Goal: Information Seeking & Learning: Find specific fact

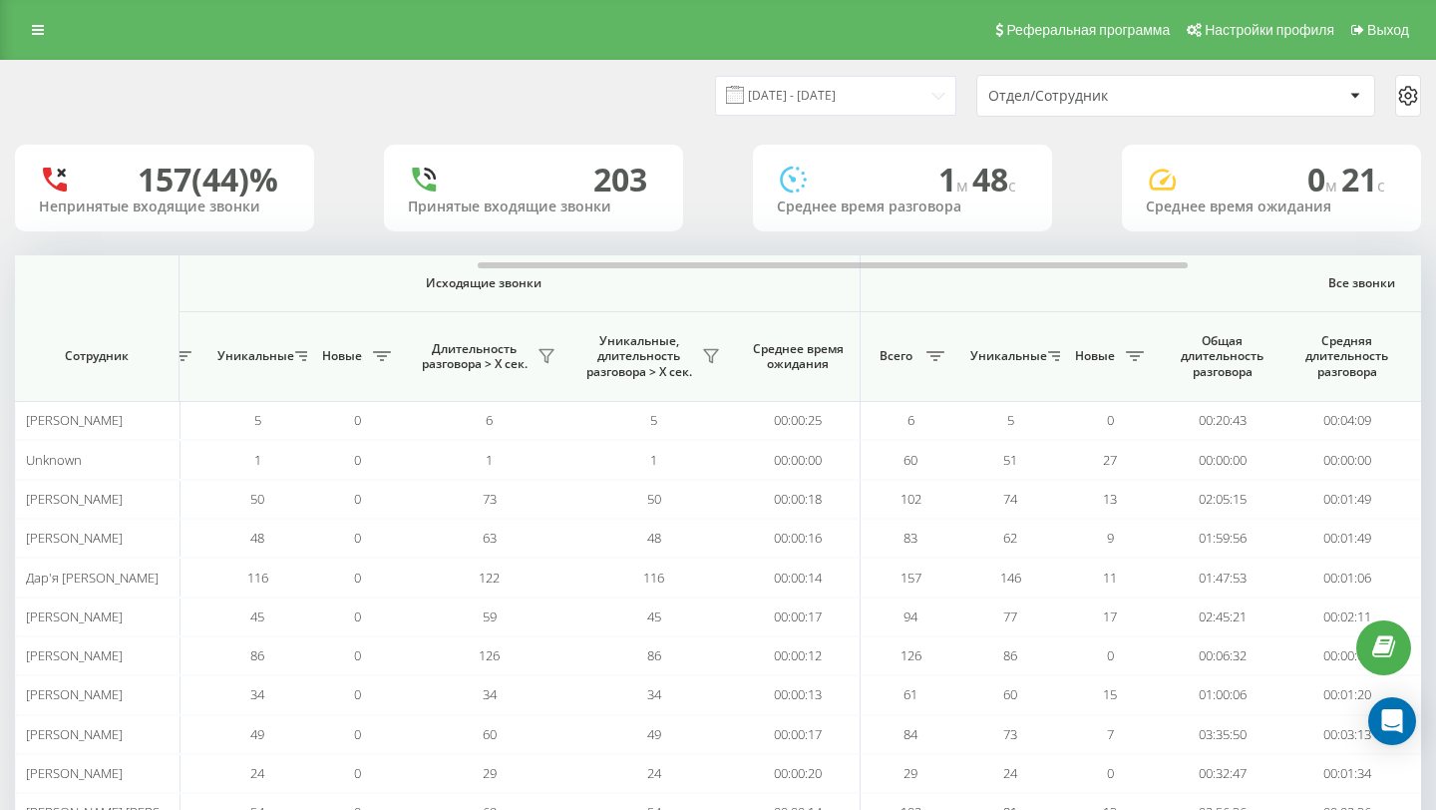
scroll to position [0, 928]
click at [33, 36] on icon at bounding box center [38, 30] width 12 height 14
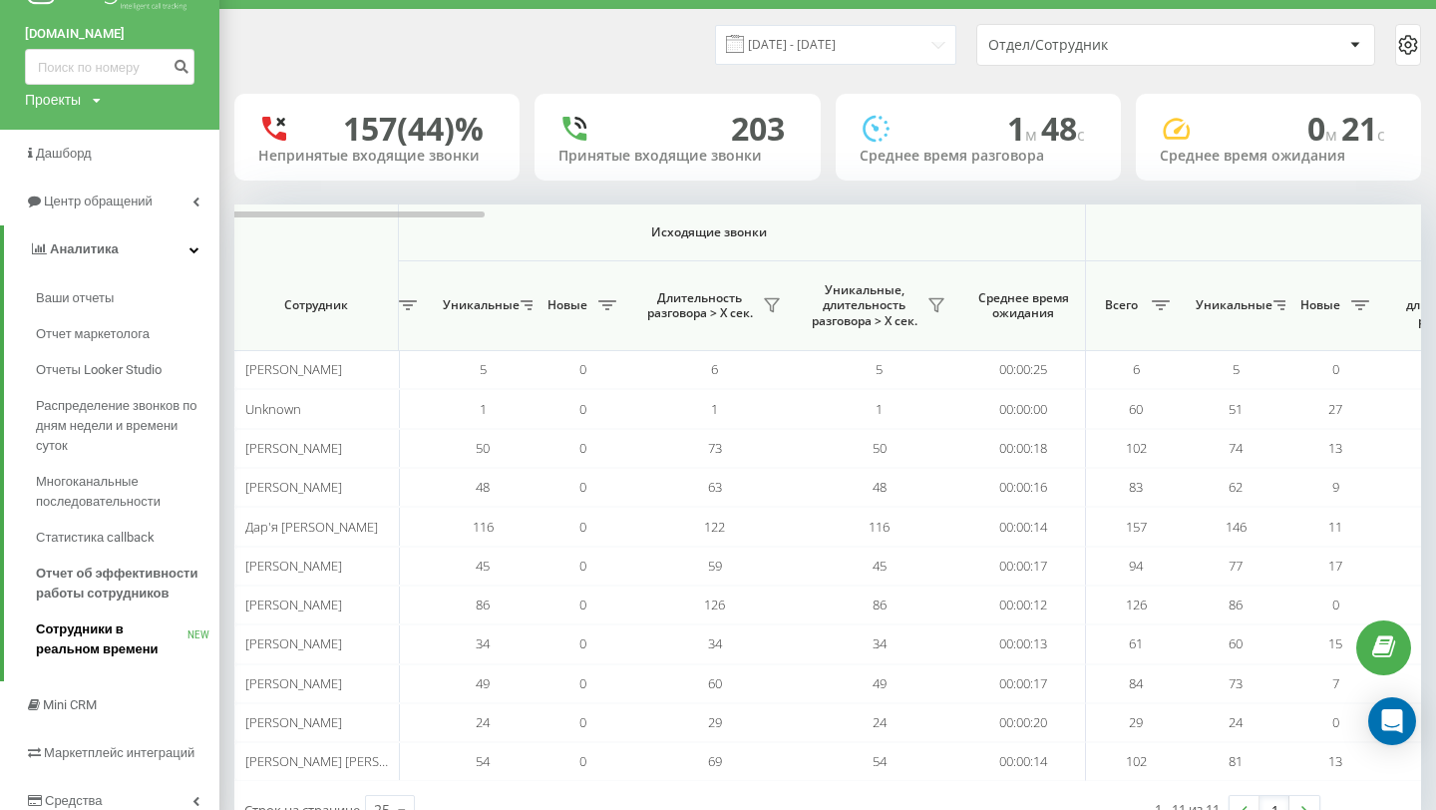
scroll to position [52, 0]
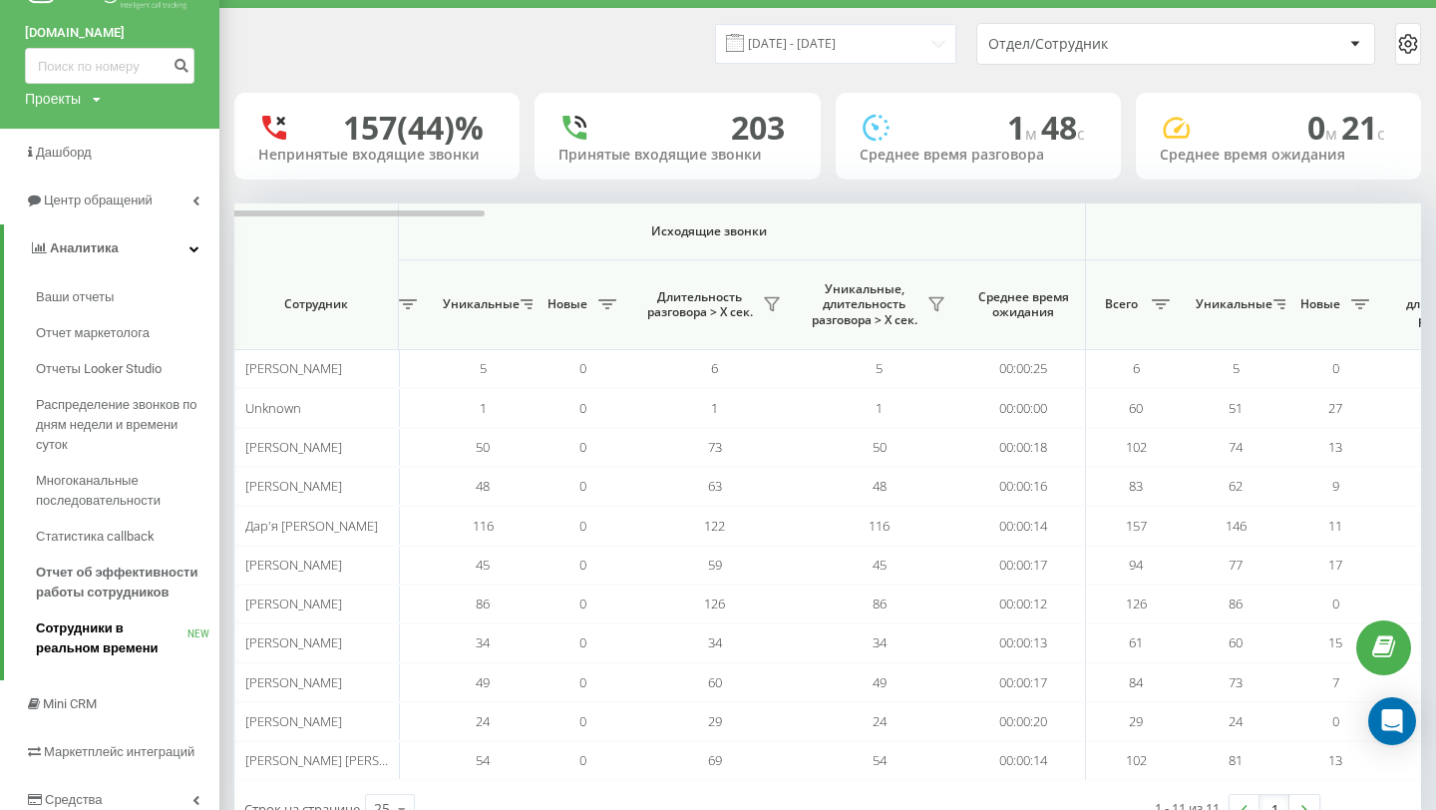
click at [51, 655] on span "Сотрудники в реальном времени" at bounding box center [112, 638] width 152 height 40
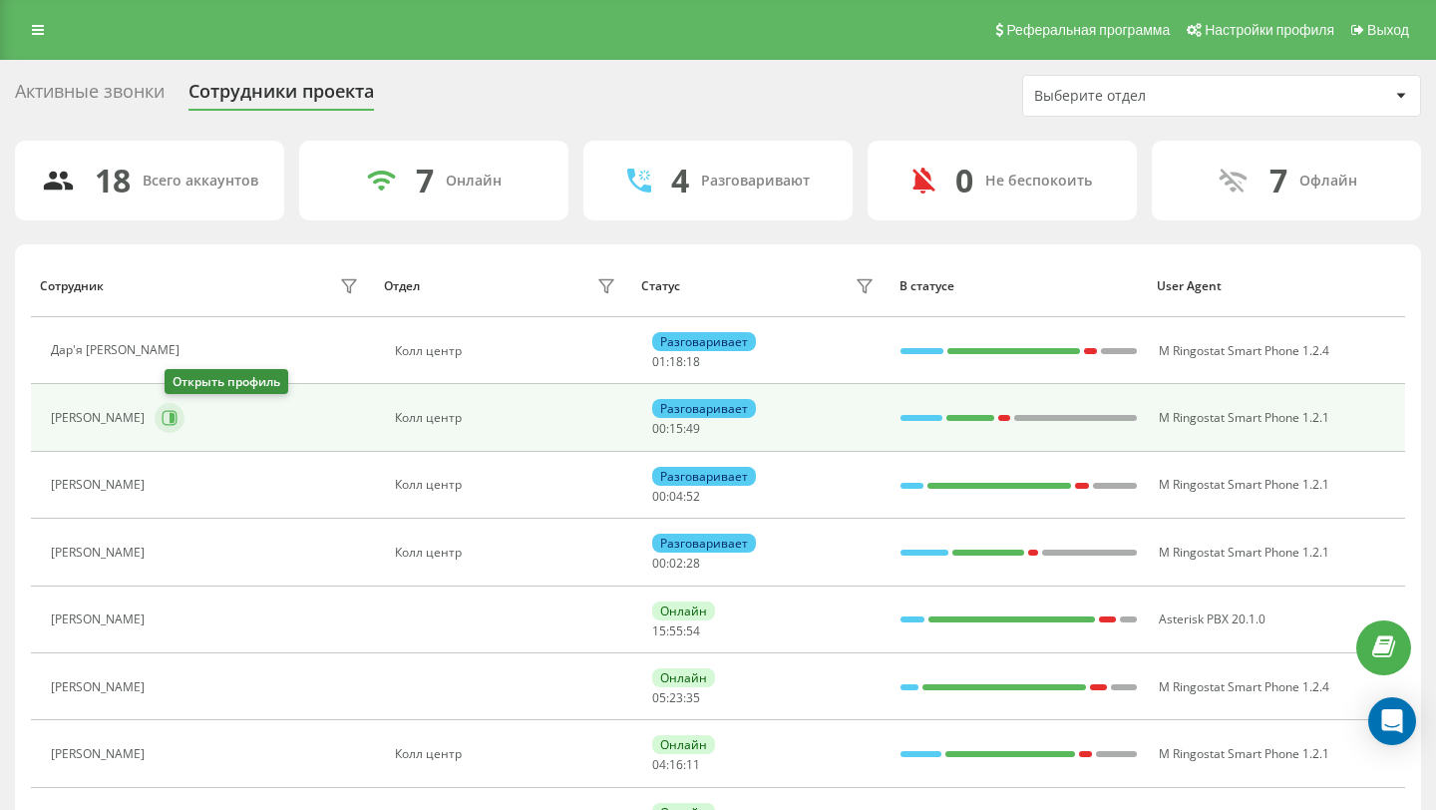
click at [175, 418] on icon at bounding box center [172, 418] width 5 height 10
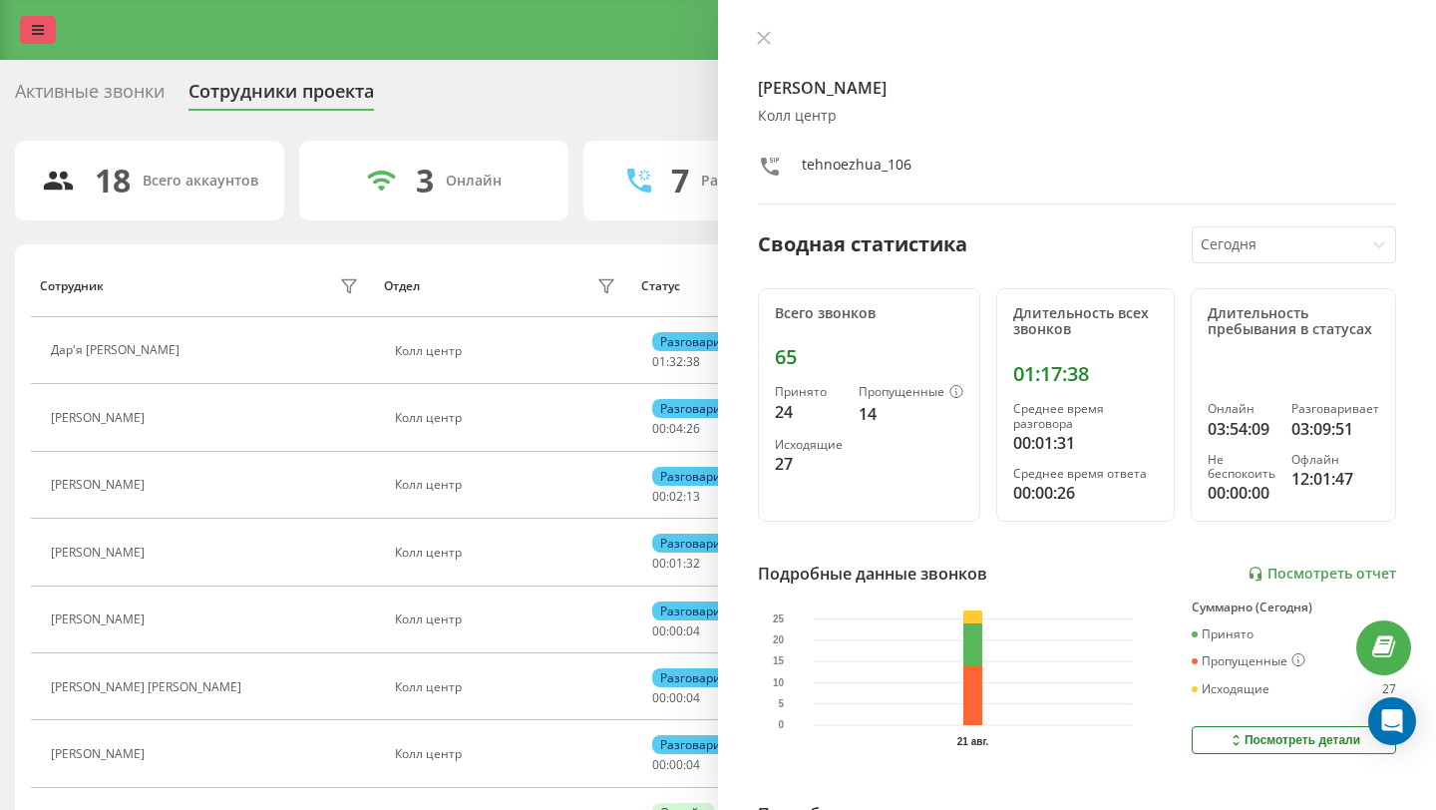
click at [31, 30] on link at bounding box center [38, 30] width 36 height 28
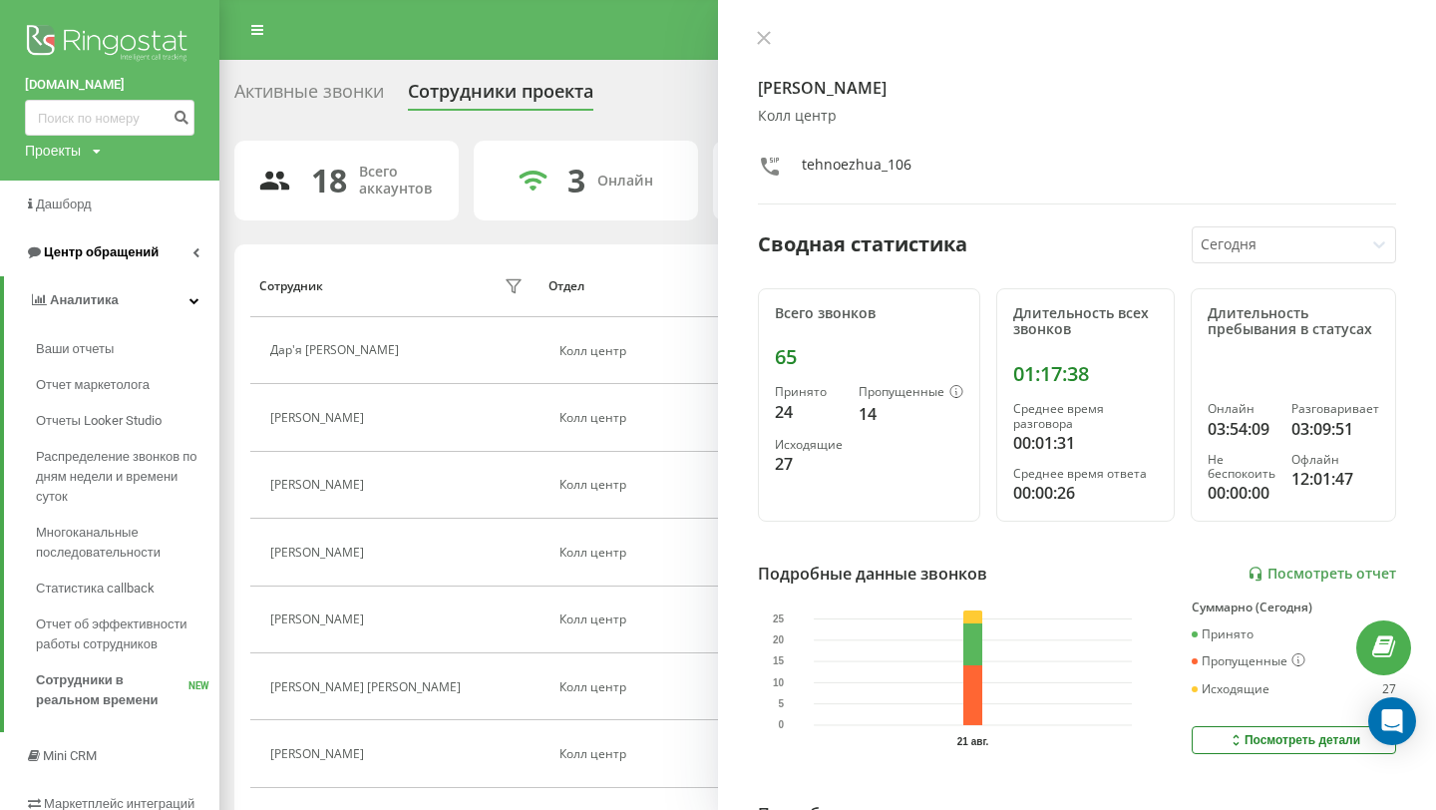
click at [91, 264] on link "Центр обращений" at bounding box center [109, 252] width 219 height 48
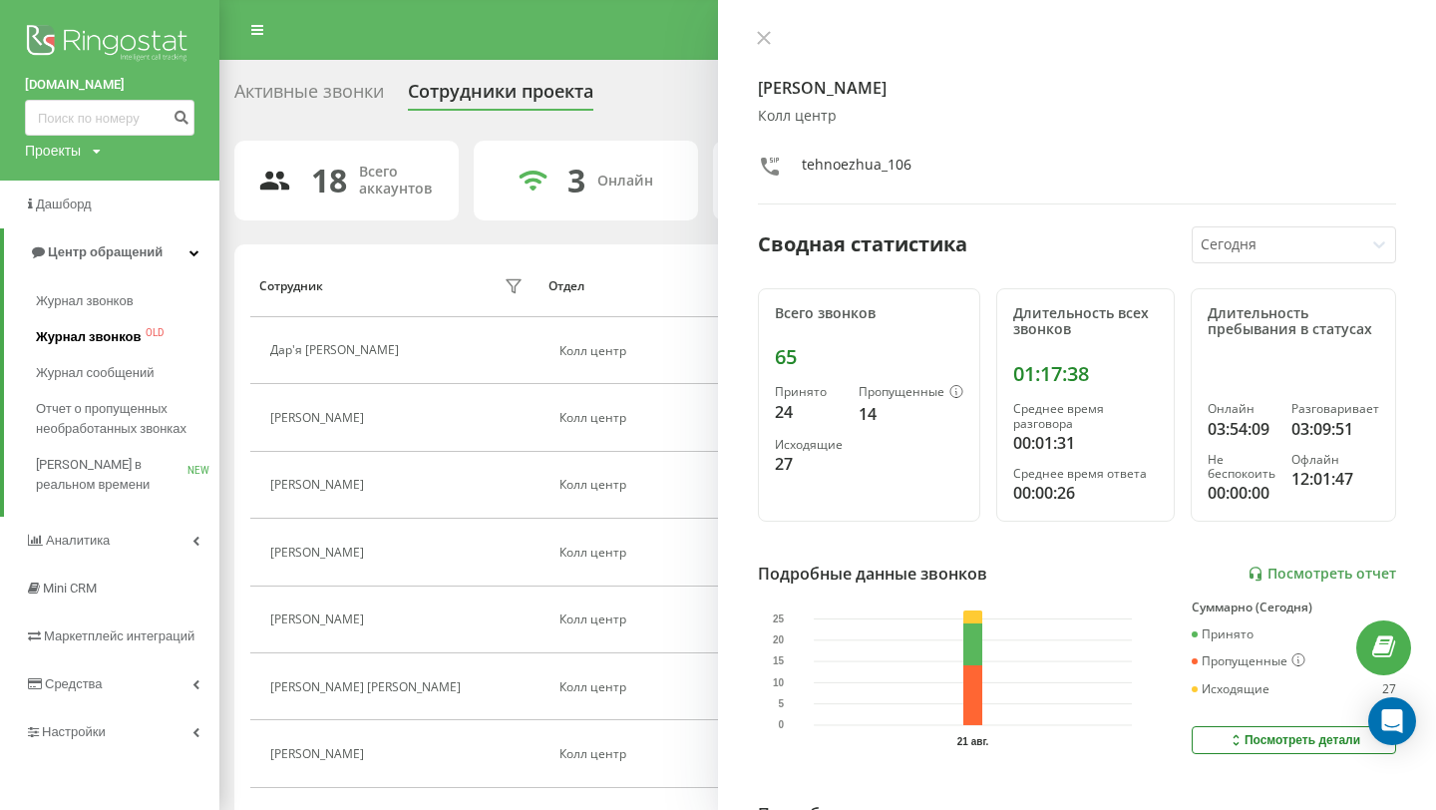
click at [117, 343] on span "Журнал звонков" at bounding box center [88, 337] width 105 height 20
click at [90, 301] on span "Журнал звонков" at bounding box center [88, 301] width 105 height 20
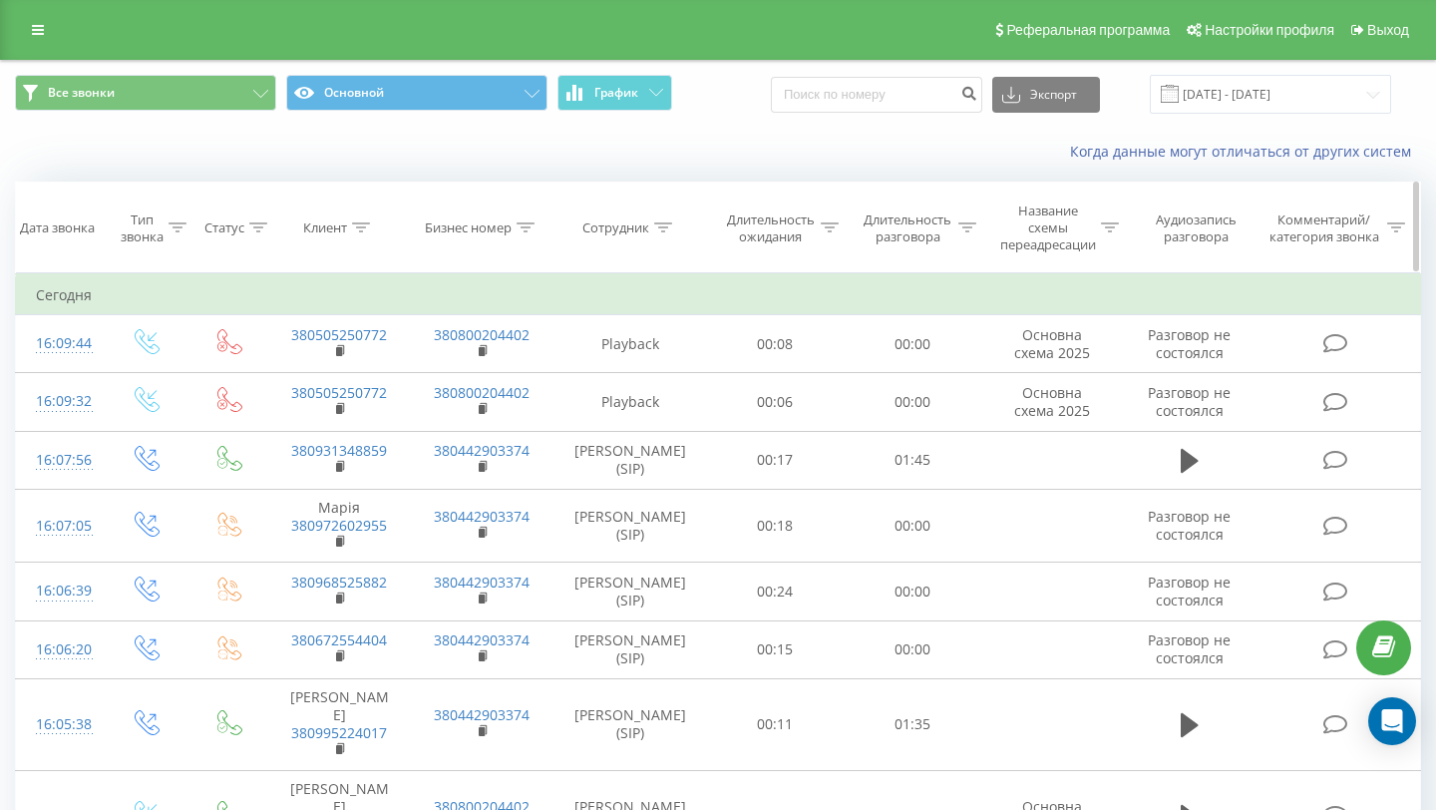
click at [338, 231] on div "Клиент" at bounding box center [325, 227] width 44 height 17
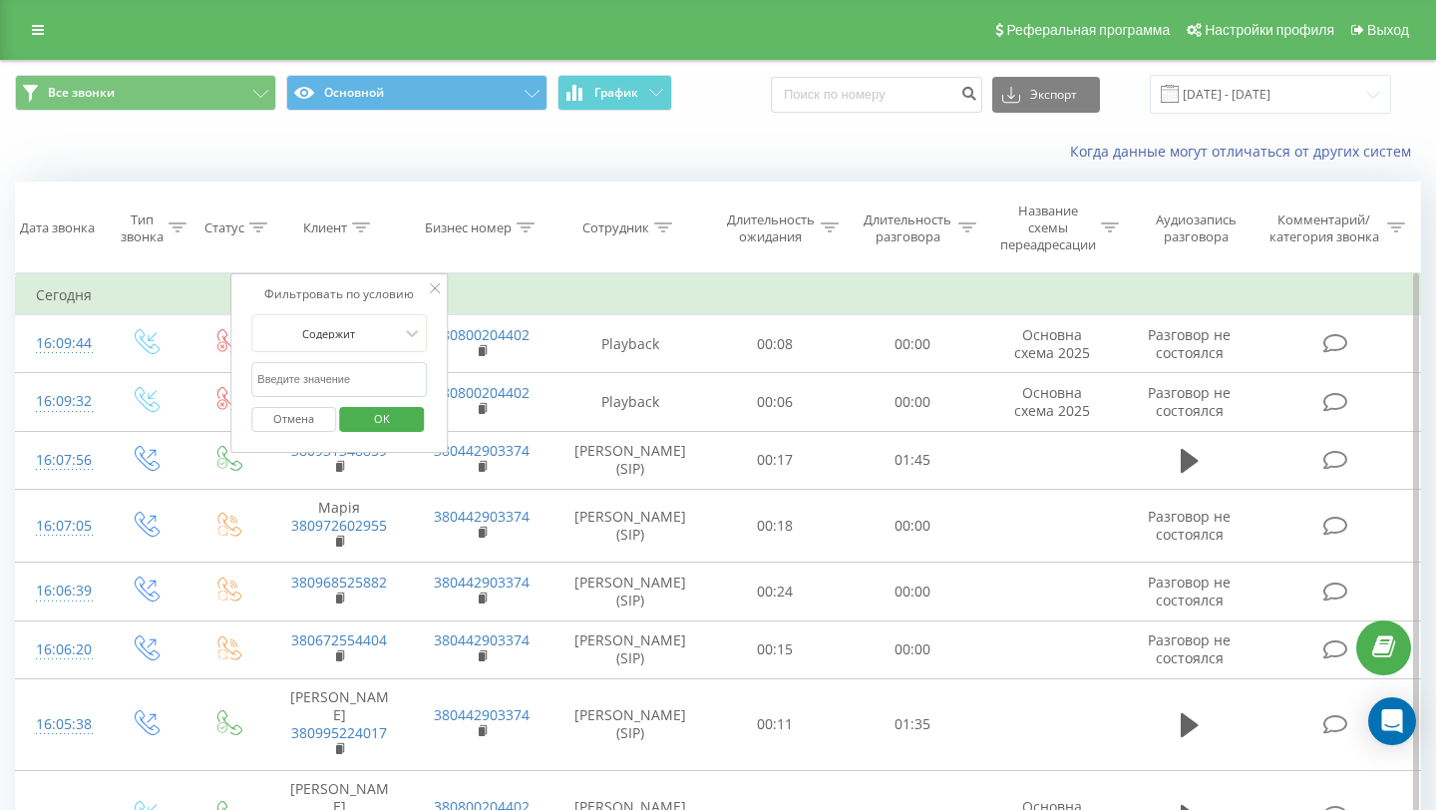
click at [363, 378] on input "text" at bounding box center [339, 379] width 176 height 35
paste input "+380683822127"
click at [262, 383] on input "+380683822127" at bounding box center [339, 379] width 176 height 35
type input "380683822127"
click at [380, 414] on span "OK" at bounding box center [382, 418] width 56 height 31
